Goal: Task Accomplishment & Management: Complete application form

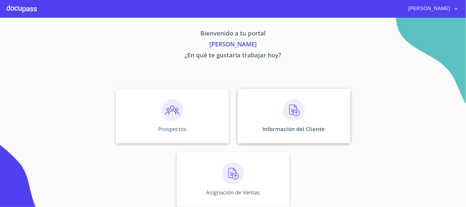
click at [283, 114] on img at bounding box center [294, 110] width 22 height 22
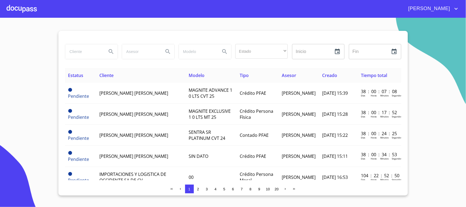
click at [89, 62] on div "Estado ​ ​ Inicio ​ Fin ​" at bounding box center [233, 55] width 336 height 26
click at [89, 50] on input "search" at bounding box center [83, 51] width 37 height 15
type input "[PERSON_NAME]"
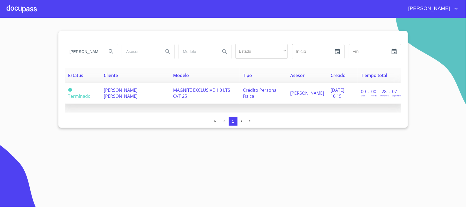
click at [116, 92] on span "[PERSON_NAME] [PERSON_NAME]" at bounding box center [121, 93] width 34 height 12
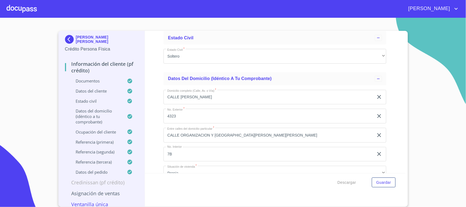
scroll to position [1212, 0]
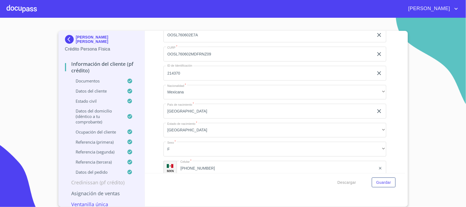
copy span "OOSL760602MDFRNZ09"
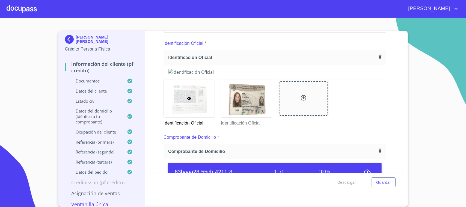
scroll to position [0, 0]
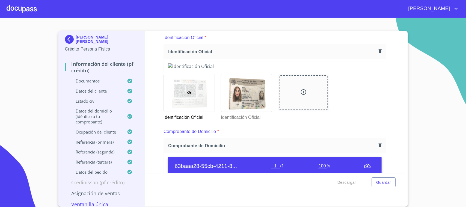
scroll to position [4, 0]
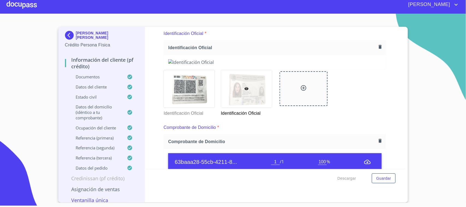
click at [28, 10] on div at bounding box center [22, 4] width 30 height 17
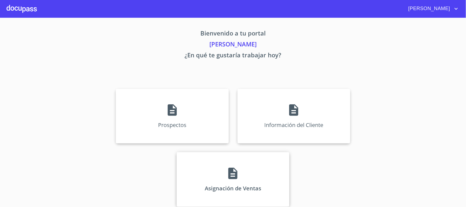
click at [266, 164] on div "Asignación de Ventas" at bounding box center [233, 179] width 113 height 55
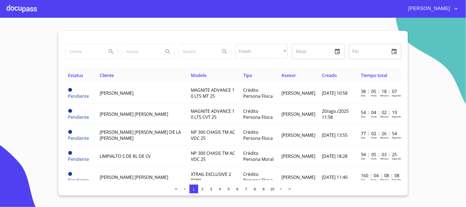
click at [87, 57] on input "search" at bounding box center [83, 51] width 37 height 15
type input "[PERSON_NAME]"
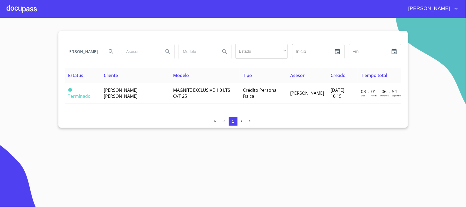
scroll to position [0, 0]
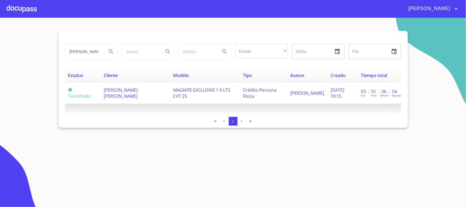
click at [128, 88] on span "[PERSON_NAME] [PERSON_NAME]" at bounding box center [121, 93] width 34 height 12
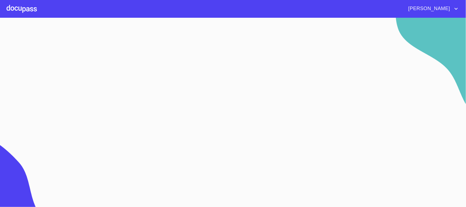
click at [26, 9] on div at bounding box center [22, 8] width 30 height 17
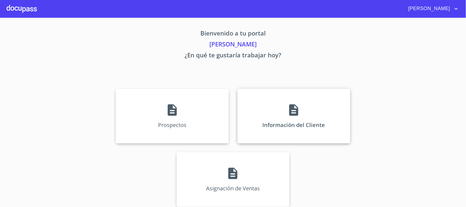
click at [268, 102] on div "Información del Cliente" at bounding box center [293, 116] width 113 height 55
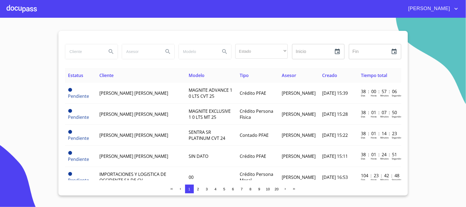
click at [83, 55] on input "search" at bounding box center [83, 51] width 37 height 15
type input "[PERSON_NAME]"
click at [112, 48] on button "Search" at bounding box center [111, 51] width 13 height 13
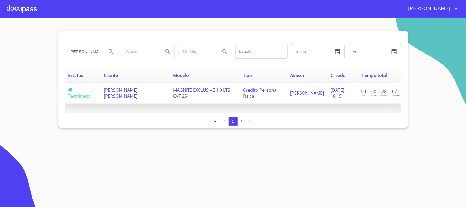
click at [107, 93] on span "[PERSON_NAME] [PERSON_NAME]" at bounding box center [121, 93] width 34 height 12
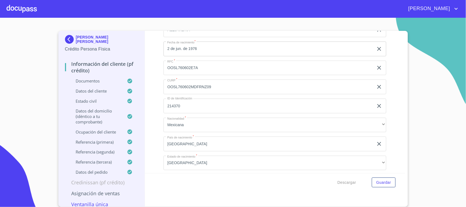
scroll to position [1197, 0]
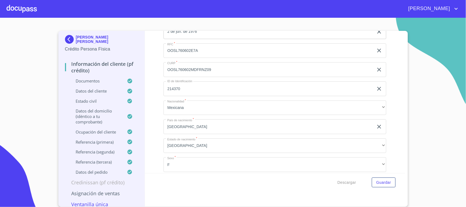
copy span "OOSL760602MDFRNZ09"
drag, startPoint x: 360, startPoint y: 90, endPoint x: 266, endPoint y: 120, distance: 98.3
drag, startPoint x: 266, startPoint y: 120, endPoint x: 260, endPoint y: 122, distance: 7.0
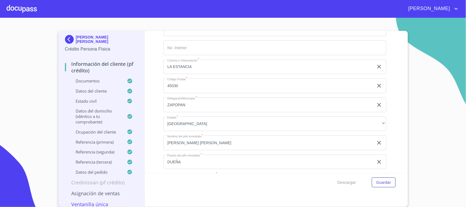
scroll to position [1926, 0]
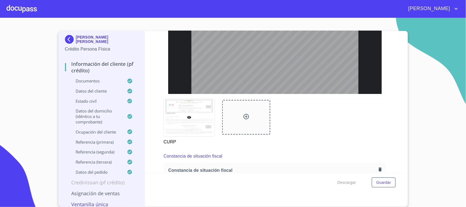
scroll to position [619, 0]
